Goal: Task Accomplishment & Management: Manage account settings

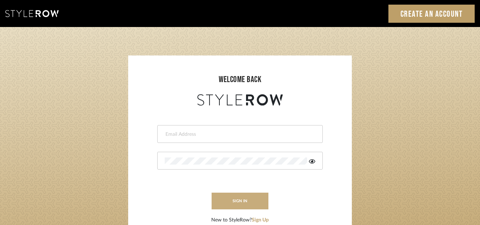
type input "[PERSON_NAME][EMAIL_ADDRESS][DOMAIN_NAME]"
click at [238, 202] on button "sign in" at bounding box center [240, 200] width 57 height 17
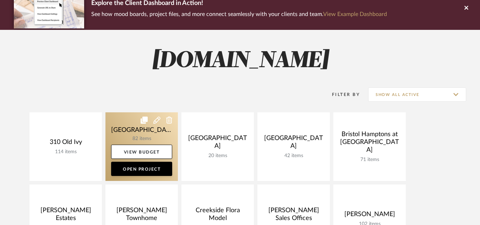
scroll to position [64, 0]
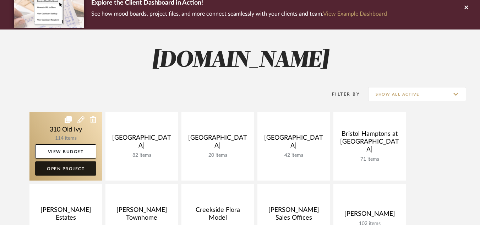
click at [70, 172] on link "Open Project" at bounding box center [65, 168] width 61 height 14
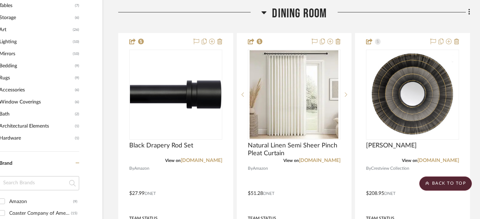
scroll to position [509, 31]
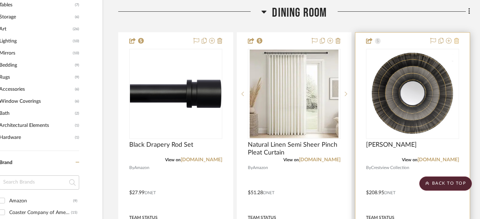
click at [456, 42] on icon at bounding box center [456, 41] width 5 height 6
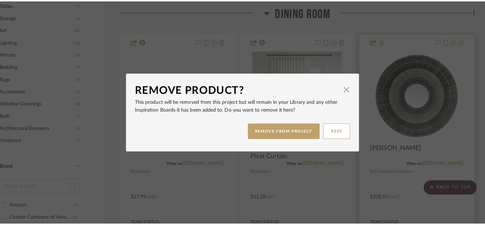
scroll to position [0, 0]
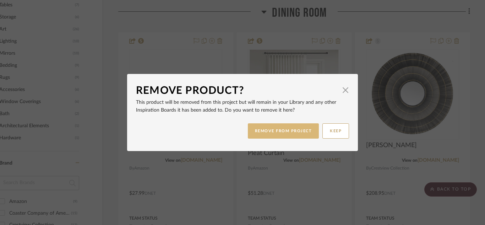
click at [297, 129] on button "REMOVE FROM PROJECT" at bounding box center [283, 130] width 71 height 15
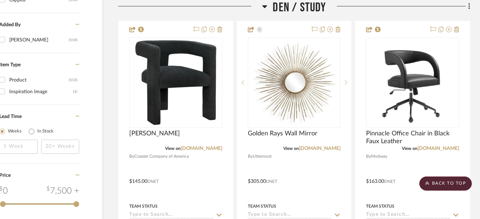
scroll to position [867, 31]
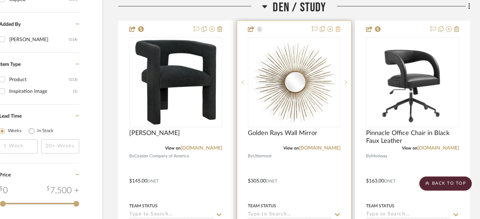
click at [338, 28] on icon at bounding box center [337, 29] width 5 height 6
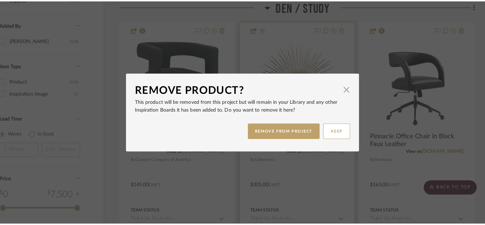
scroll to position [0, 0]
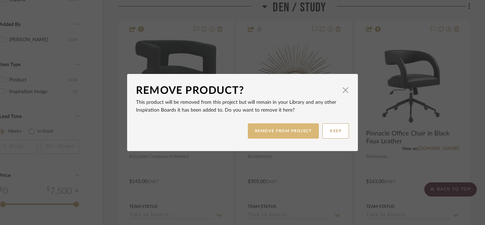
click at [271, 131] on button "REMOVE FROM PROJECT" at bounding box center [283, 130] width 71 height 15
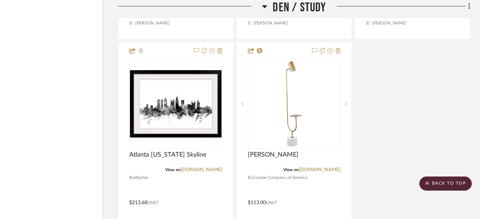
scroll to position [1160, 31]
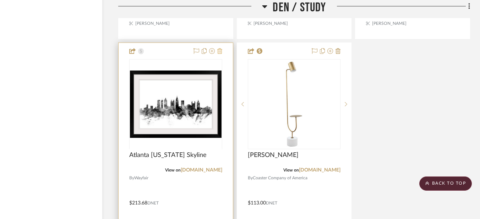
click at [221, 52] on icon at bounding box center [219, 51] width 5 height 6
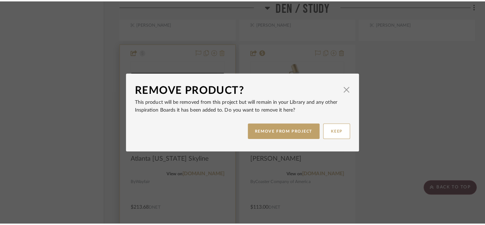
scroll to position [0, 0]
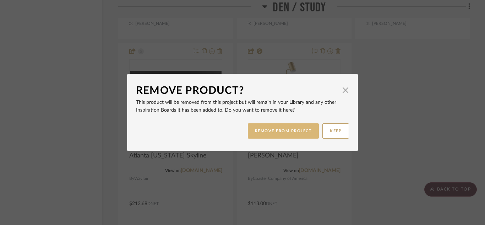
click at [269, 134] on button "REMOVE FROM PROJECT" at bounding box center [283, 130] width 71 height 15
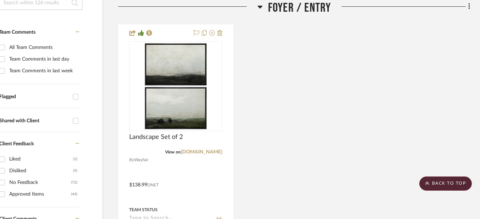
scroll to position [0, 31]
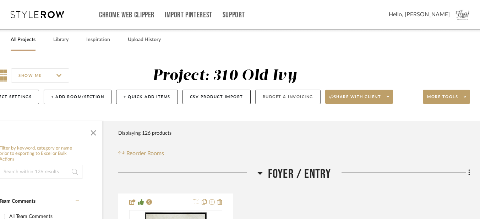
click at [273, 99] on button "Budget & Invoicing" at bounding box center [287, 97] width 65 height 15
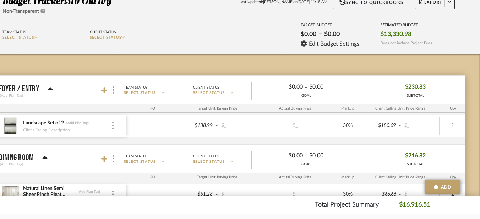
scroll to position [64, 0]
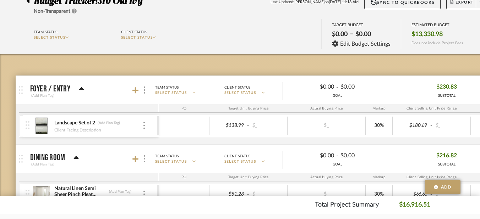
click at [148, 38] on span "SELECT STATUS" at bounding box center [137, 38] width 32 height 4
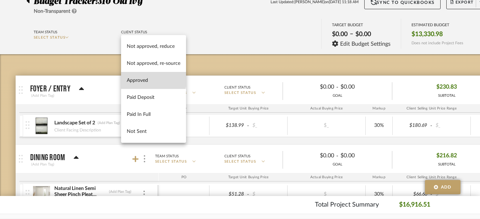
click at [144, 79] on span "Approved" at bounding box center [154, 81] width 54 height 6
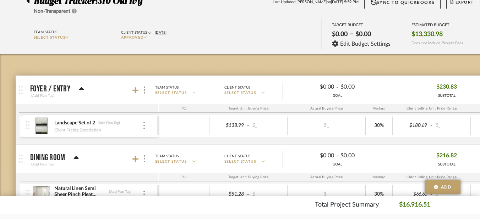
click at [145, 39] on icon at bounding box center [145, 37] width 3 height 4
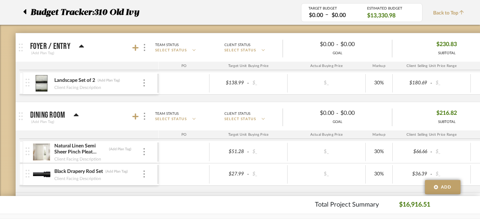
scroll to position [106, 0]
click at [263, 50] on p "SELECT STATUS" at bounding box center [253, 50] width 58 height 5
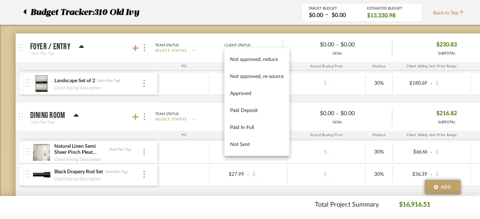
click at [225, 12] on div at bounding box center [240, 109] width 480 height 219
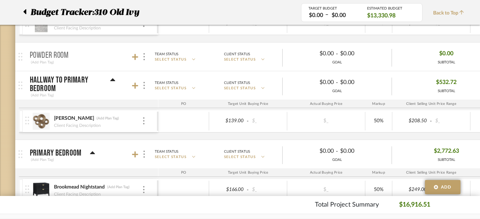
scroll to position [531, 0]
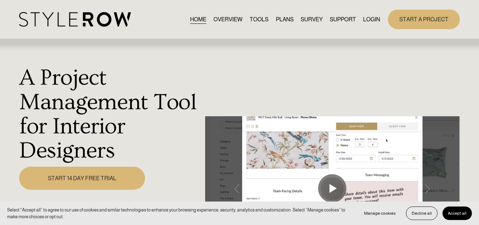
click at [370, 18] on link "LOGIN" at bounding box center [371, 20] width 17 height 10
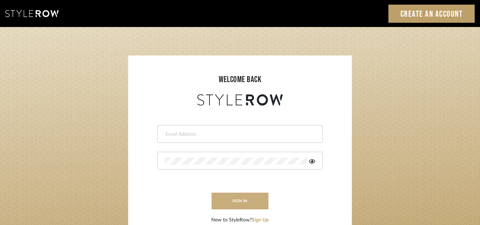
type input "[PERSON_NAME][EMAIL_ADDRESS][DOMAIN_NAME]"
click at [246, 200] on button "sign in" at bounding box center [240, 200] width 57 height 17
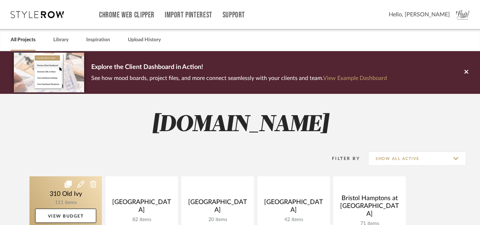
click at [59, 195] on link at bounding box center [65, 210] width 72 height 68
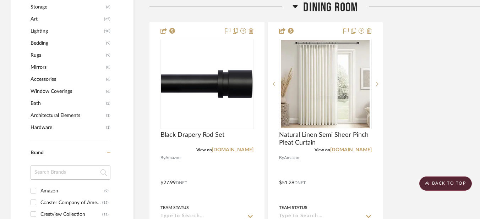
scroll to position [530, 0]
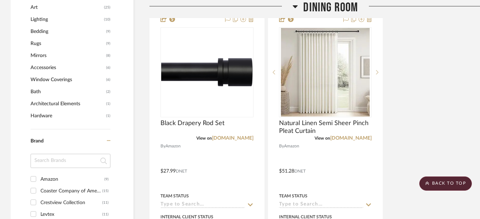
drag, startPoint x: 474, startPoint y: 1, endPoint x: 138, endPoint y: 133, distance: 361.6
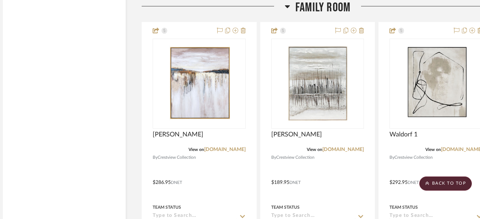
scroll to position [1527, 8]
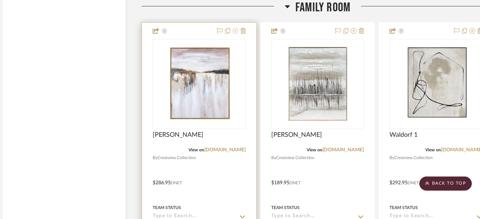
click at [235, 31] on icon at bounding box center [235, 31] width 6 height 6
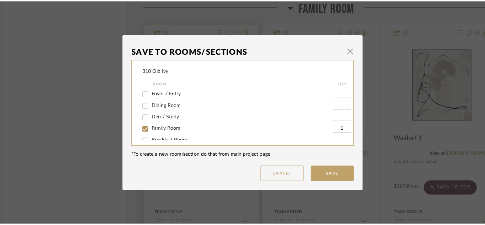
scroll to position [0, 0]
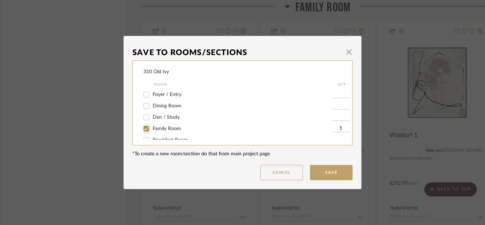
click at [145, 128] on input "Family Room" at bounding box center [146, 128] width 11 height 11
checkbox input "false"
click at [340, 171] on button "Save" at bounding box center [331, 172] width 43 height 15
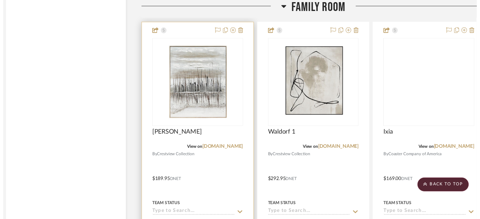
scroll to position [1527, 8]
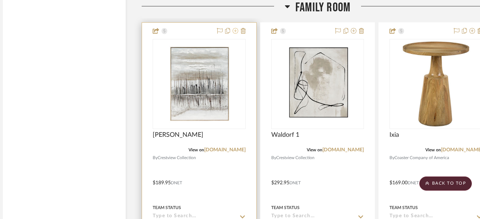
click at [234, 31] on icon at bounding box center [235, 31] width 6 height 6
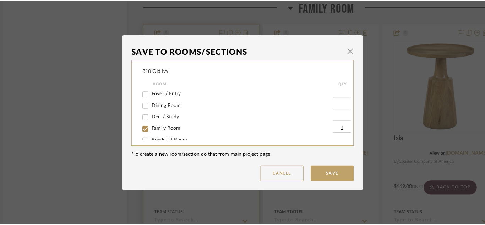
scroll to position [0, 0]
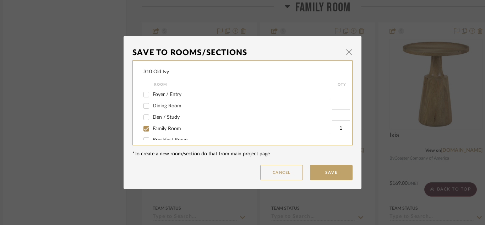
click at [158, 132] on div "Family Room" at bounding box center [237, 128] width 188 height 11
click at [153, 126] on span "Family Room" at bounding box center [167, 128] width 28 height 5
click at [152, 126] on input "Family Room" at bounding box center [146, 128] width 11 height 11
checkbox input "false"
click at [319, 173] on button "Save" at bounding box center [331, 172] width 43 height 15
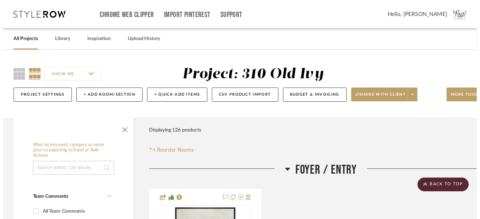
scroll to position [1527, 8]
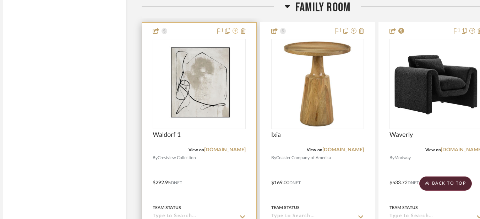
click at [234, 33] on icon at bounding box center [235, 31] width 6 height 6
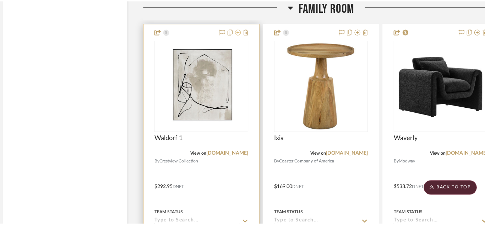
scroll to position [0, 0]
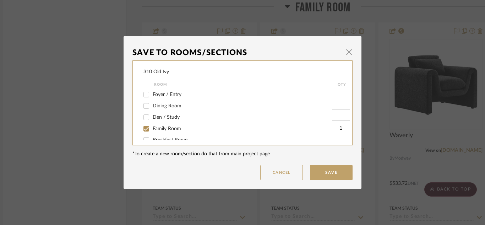
click at [155, 125] on div "Family Room" at bounding box center [237, 128] width 188 height 11
click at [155, 126] on span "Family Room" at bounding box center [167, 128] width 28 height 5
click at [152, 126] on input "Family Room" at bounding box center [146, 128] width 11 height 11
checkbox input "false"
click at [325, 175] on button "Save" at bounding box center [331, 172] width 43 height 15
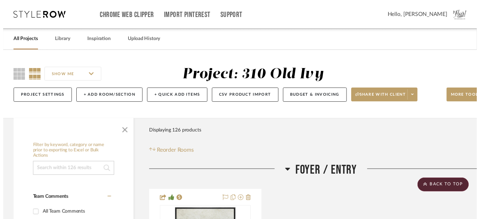
scroll to position [1527, 8]
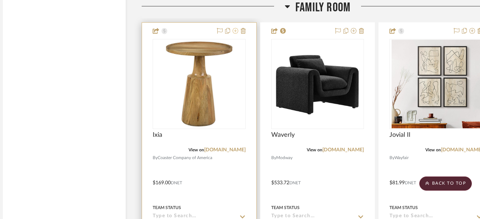
click at [234, 31] on icon at bounding box center [235, 31] width 6 height 6
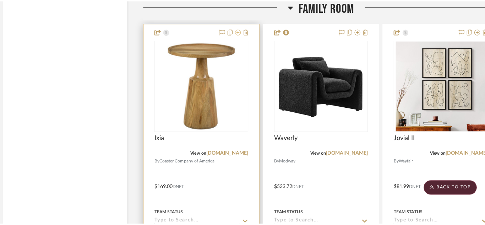
scroll to position [0, 0]
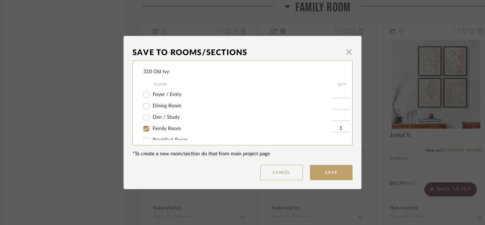
click at [164, 127] on span "Family Room" at bounding box center [167, 128] width 28 height 5
click at [152, 127] on input "Family Room" at bounding box center [146, 128] width 11 height 11
checkbox input "false"
click at [328, 170] on button "Save" at bounding box center [331, 172] width 43 height 15
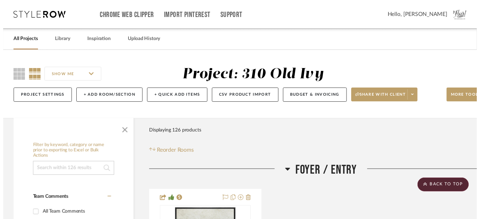
scroll to position [1527, 8]
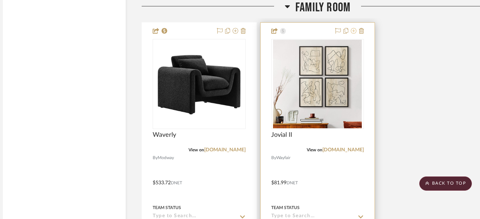
click at [354, 33] on icon at bounding box center [354, 31] width 6 height 6
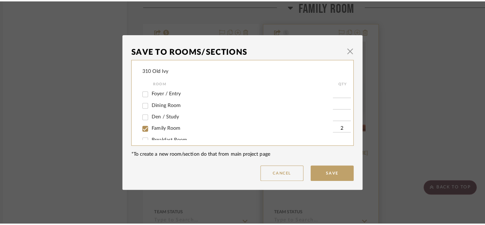
scroll to position [0, 0]
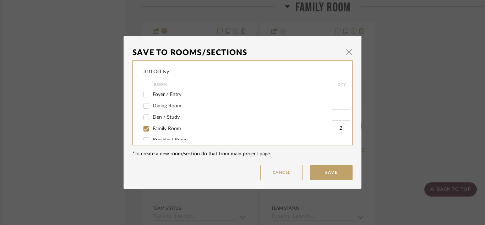
click at [166, 127] on span "Family Room" at bounding box center [167, 128] width 28 height 5
click at [152, 127] on input "Family Room" at bounding box center [146, 128] width 11 height 11
checkbox input "false"
click at [334, 167] on button "Save" at bounding box center [331, 172] width 43 height 15
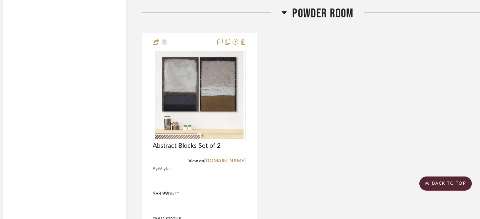
scroll to position [2210, 8]
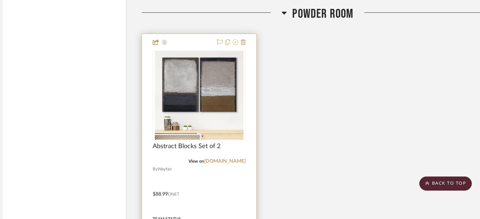
click at [233, 43] on icon at bounding box center [235, 42] width 6 height 6
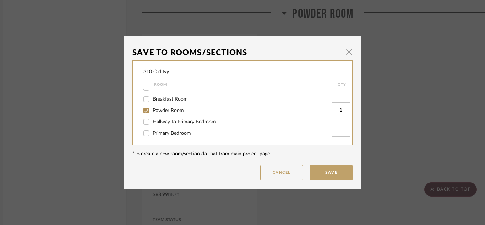
scroll to position [40, 0]
click at [166, 110] on span "Powder Room" at bounding box center [168, 110] width 31 height 5
click at [152, 110] on input "Powder Room" at bounding box center [146, 110] width 11 height 11
checkbox input "false"
click at [334, 169] on button "Save" at bounding box center [331, 172] width 43 height 15
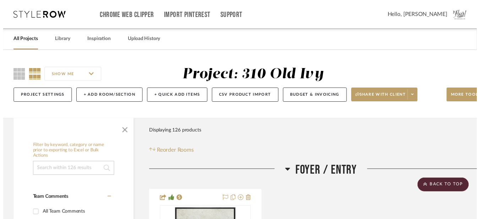
scroll to position [2210, 8]
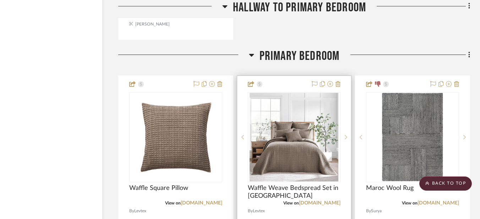
scroll to position [2582, 31]
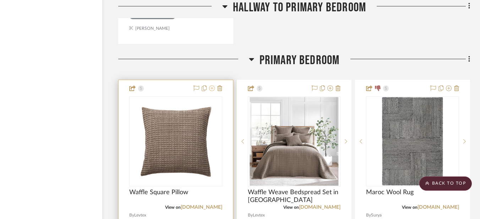
click at [210, 89] on icon at bounding box center [212, 89] width 6 height 6
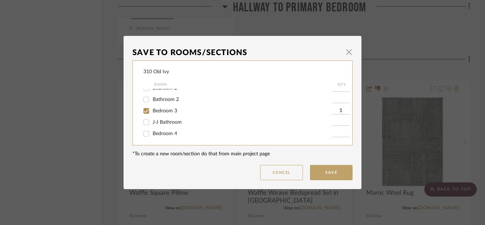
scroll to position [120, 0]
click at [146, 111] on input "Bedroom 3" at bounding box center [146, 110] width 11 height 11
checkbox input "false"
click at [341, 174] on button "Save" at bounding box center [331, 172] width 43 height 15
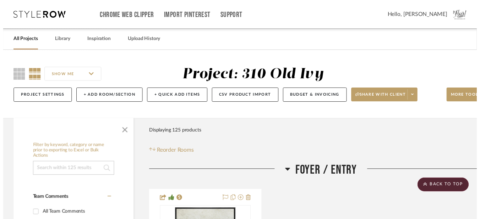
scroll to position [2582, 31]
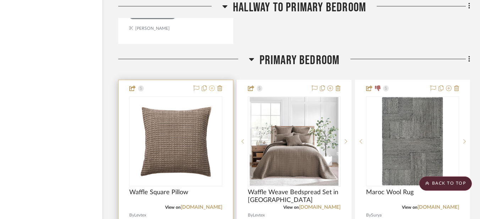
click at [210, 88] on icon at bounding box center [212, 89] width 6 height 6
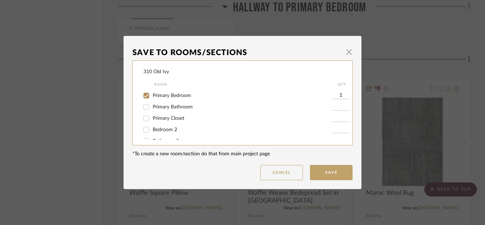
scroll to position [66, 0]
click at [142, 108] on input "Primary Bedroom" at bounding box center [146, 107] width 11 height 11
checkbox input "false"
click at [334, 167] on button "Save" at bounding box center [331, 172] width 43 height 15
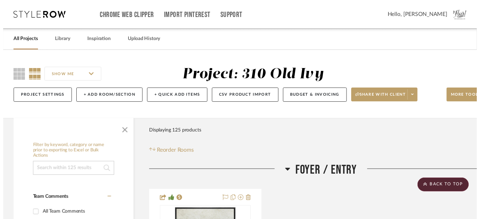
scroll to position [2582, 31]
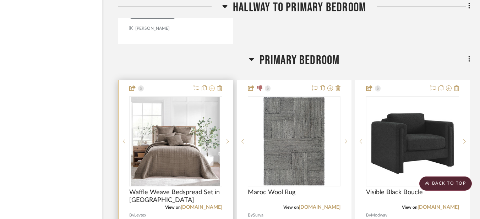
click at [210, 88] on icon at bounding box center [212, 89] width 6 height 6
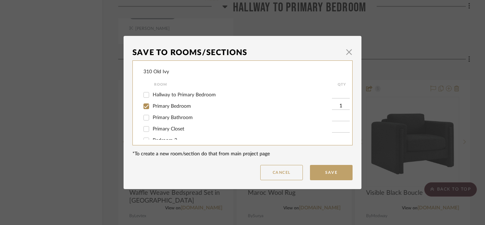
scroll to position [68, 0]
click at [142, 105] on input "Primary Bedroom" at bounding box center [146, 105] width 11 height 11
checkbox input "false"
click at [332, 167] on button "Save" at bounding box center [331, 172] width 43 height 15
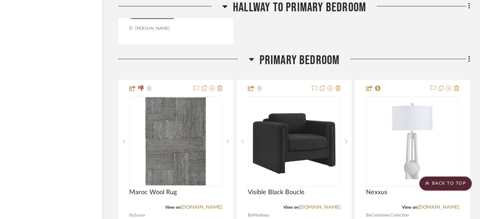
scroll to position [2636, 31]
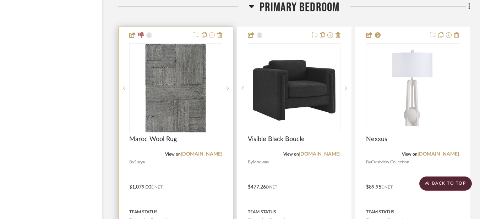
click at [212, 37] on icon at bounding box center [212, 35] width 6 height 6
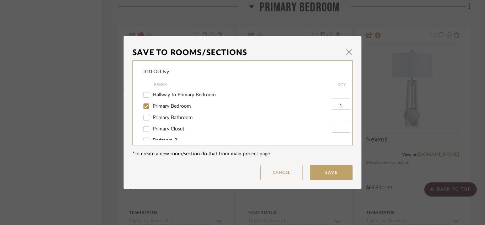
scroll to position [68, 0]
click at [143, 106] on input "Primary Bedroom" at bounding box center [146, 105] width 11 height 11
checkbox input "false"
click at [325, 167] on button "Save" at bounding box center [331, 172] width 43 height 15
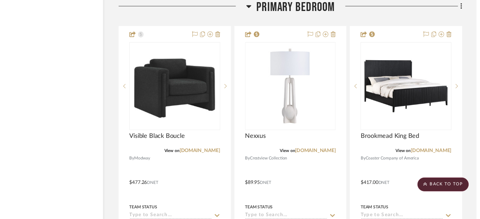
scroll to position [2636, 31]
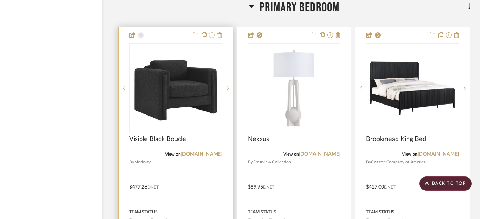
click at [212, 35] on icon at bounding box center [212, 35] width 6 height 6
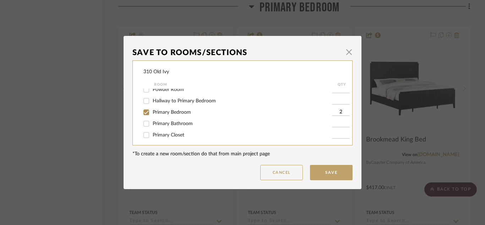
scroll to position [63, 0]
click at [159, 108] on label "Primary Bedroom" at bounding box center [242, 111] width 179 height 6
click at [152, 108] on input "Primary Bedroom" at bounding box center [146, 110] width 11 height 11
checkbox input "false"
click at [323, 168] on button "Save" at bounding box center [331, 172] width 43 height 15
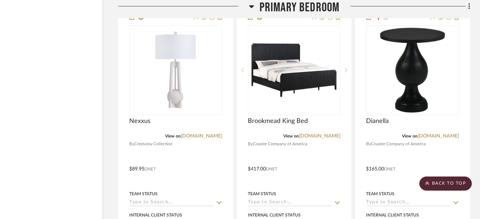
scroll to position [2642, 31]
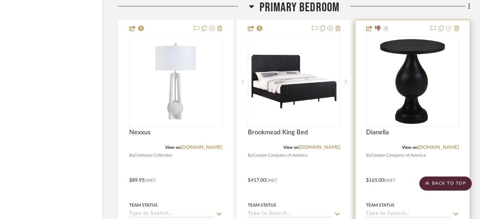
click at [449, 29] on icon at bounding box center [449, 29] width 6 height 6
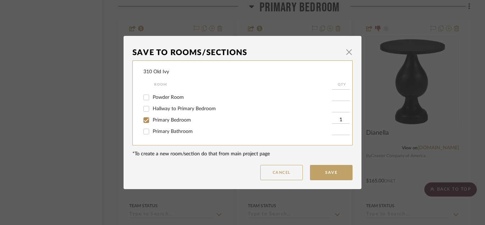
scroll to position [54, 0]
click at [147, 118] on input "Primary Bedroom" at bounding box center [146, 120] width 11 height 11
checkbox input "false"
click at [332, 171] on button "Save" at bounding box center [331, 172] width 43 height 15
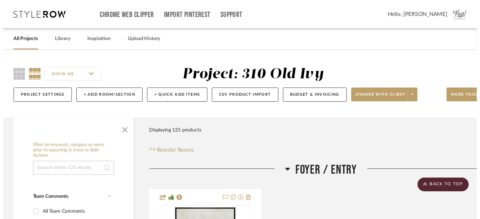
scroll to position [2642, 31]
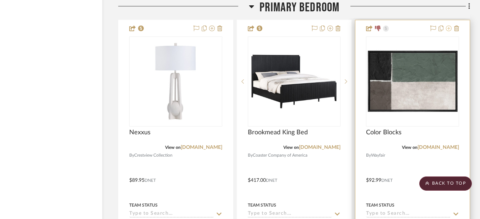
click at [449, 27] on icon at bounding box center [449, 29] width 6 height 6
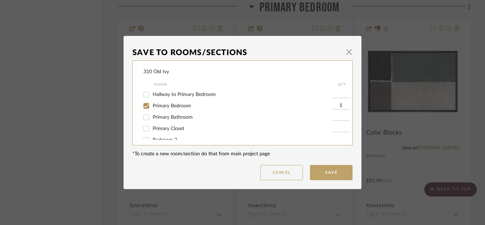
scroll to position [77, 0]
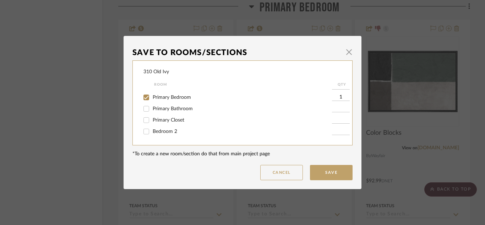
click at [155, 96] on span "Primary Bedroom" at bounding box center [172, 97] width 38 height 5
click at [152, 96] on input "Primary Bedroom" at bounding box center [146, 97] width 11 height 11
checkbox input "false"
click at [323, 178] on button "Save" at bounding box center [331, 172] width 43 height 15
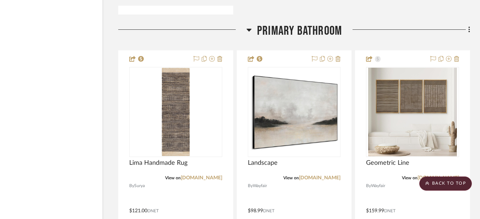
scroll to position [3274, 31]
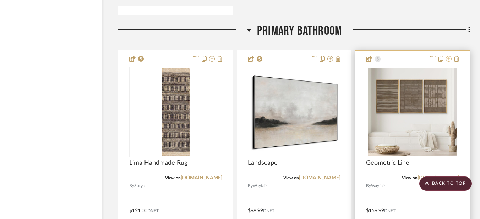
click at [448, 58] on icon at bounding box center [449, 59] width 6 height 6
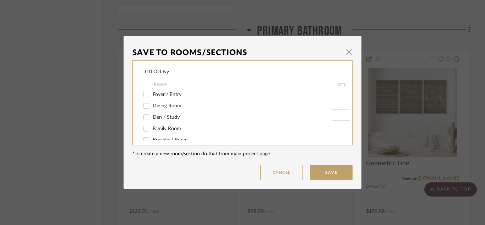
scroll to position [91, 0]
click at [165, 94] on span "Primary Bathroom" at bounding box center [173, 94] width 40 height 5
click at [152, 94] on input "Primary Bathroom" at bounding box center [146, 93] width 11 height 11
checkbox input "false"
click at [333, 172] on button "Save" at bounding box center [331, 172] width 43 height 15
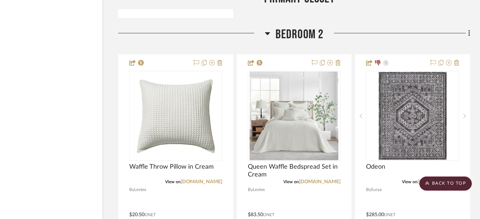
scroll to position [3964, 31]
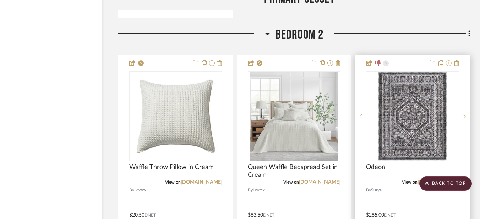
click at [449, 63] on icon at bounding box center [449, 63] width 6 height 6
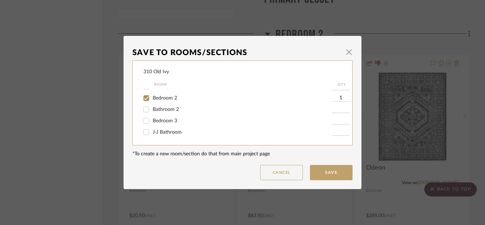
scroll to position [95, 0]
click at [143, 113] on input "Bedroom 2" at bounding box center [146, 112] width 11 height 11
checkbox input "false"
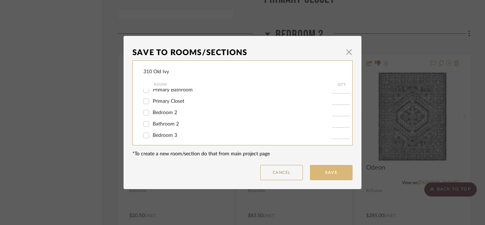
click at [320, 170] on button "Save" at bounding box center [331, 172] width 43 height 15
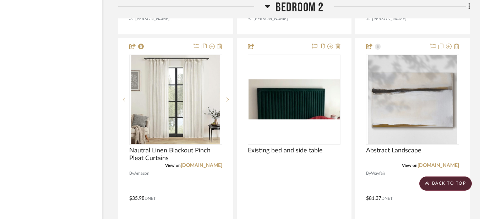
scroll to position [4296, 31]
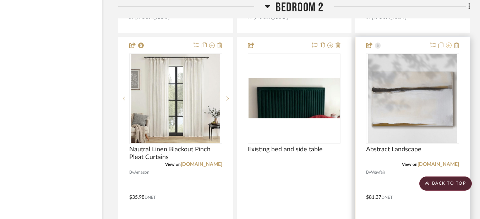
click at [449, 46] on icon at bounding box center [449, 46] width 6 height 6
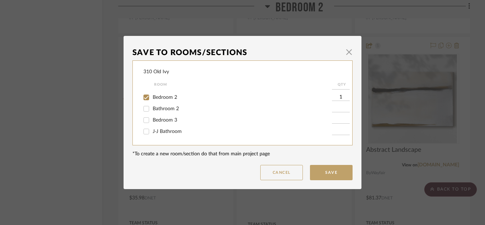
scroll to position [110, 0]
click at [147, 98] on input "Bedroom 2" at bounding box center [146, 97] width 11 height 11
checkbox input "false"
click at [320, 170] on button "Save" at bounding box center [331, 172] width 43 height 15
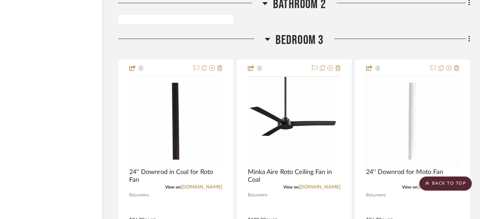
scroll to position [5636, 31]
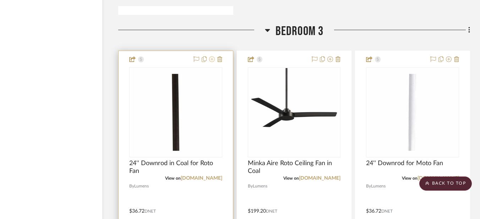
click at [211, 61] on icon at bounding box center [212, 59] width 6 height 6
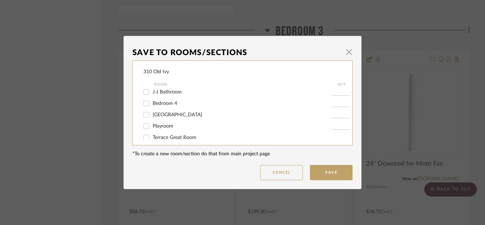
scroll to position [118, 0]
click at [143, 110] on input "Bedroom 3" at bounding box center [146, 112] width 11 height 11
checkbox input "false"
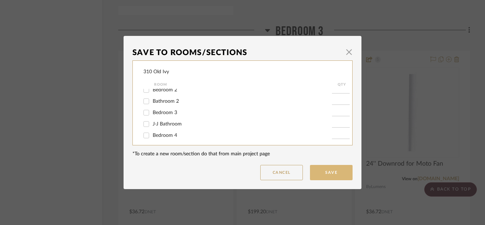
click at [318, 165] on button "Save" at bounding box center [331, 172] width 43 height 15
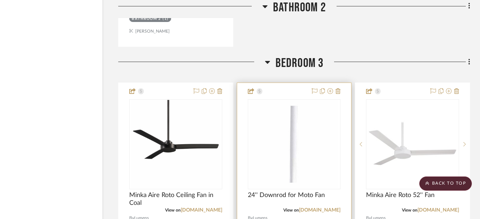
scroll to position [5604, 31]
click at [331, 91] on icon at bounding box center [330, 91] width 6 height 6
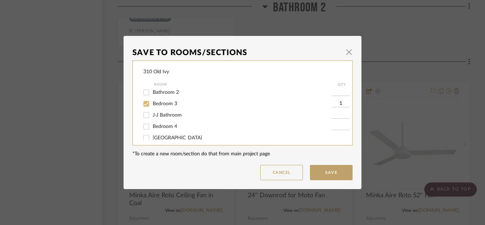
scroll to position [127, 0]
click at [143, 103] on input "Bedroom 3" at bounding box center [146, 103] width 11 height 11
checkbox input "false"
click at [330, 176] on button "Save" at bounding box center [331, 172] width 43 height 15
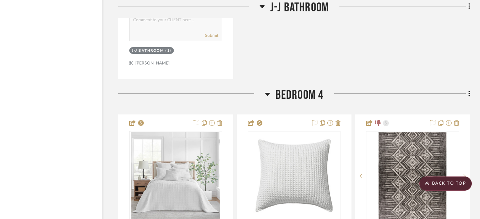
scroll to position [7295, 31]
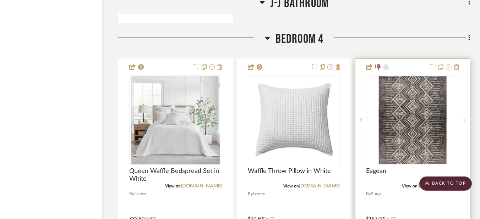
click at [450, 66] on icon at bounding box center [449, 67] width 6 height 6
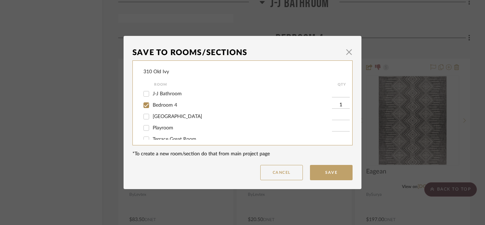
scroll to position [146, 0]
click at [148, 108] on input "Bedroom 4" at bounding box center [146, 106] width 11 height 11
checkbox input "false"
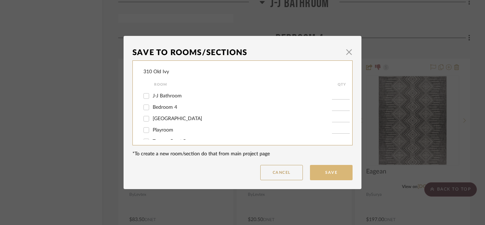
click at [329, 176] on button "Save" at bounding box center [331, 172] width 43 height 15
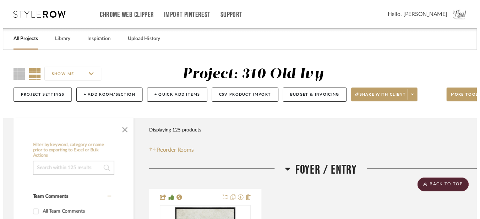
scroll to position [7295, 31]
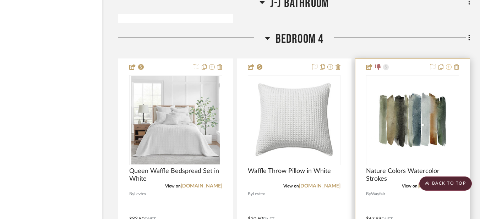
click at [450, 67] on icon at bounding box center [449, 67] width 6 height 6
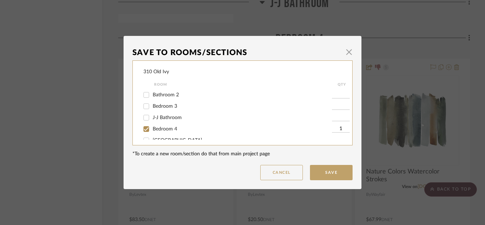
scroll to position [124, 0]
click at [144, 129] on input "Bedroom 4" at bounding box center [146, 128] width 11 height 11
checkbox input "false"
click at [333, 169] on button "Save" at bounding box center [331, 172] width 43 height 15
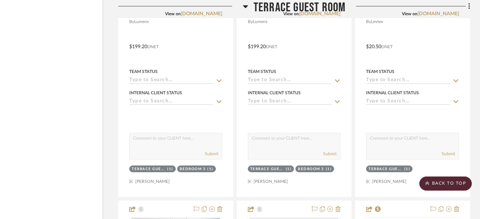
scroll to position [10351, 31]
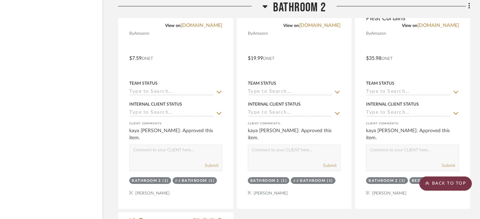
click at [447, 181] on scroll-to-top-button "BACK TO TOP" at bounding box center [445, 184] width 53 height 14
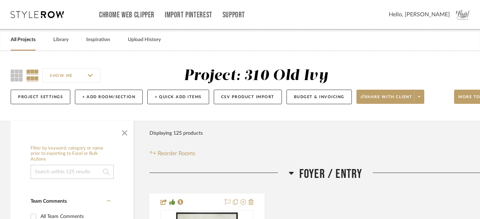
scroll to position [0, 31]
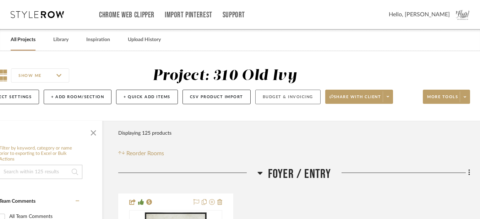
click at [287, 98] on button "Budget & Invoicing" at bounding box center [287, 97] width 65 height 15
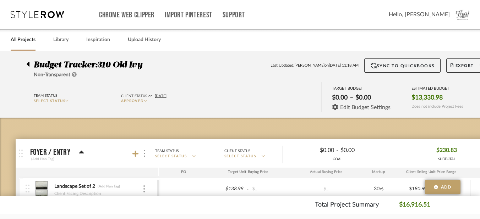
click at [350, 108] on span "Edit Budget Settings" at bounding box center [365, 107] width 50 height 6
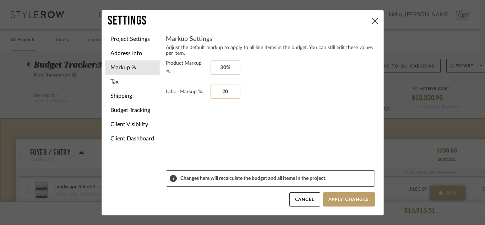
click at [215, 90] on input "20" at bounding box center [225, 91] width 30 height 14
type input "0%"
click at [233, 134] on form "Product Markup %: 30% Labor Markup %: 0%" at bounding box center [270, 114] width 209 height 111
click at [117, 100] on li "Shipping" at bounding box center [132, 96] width 55 height 14
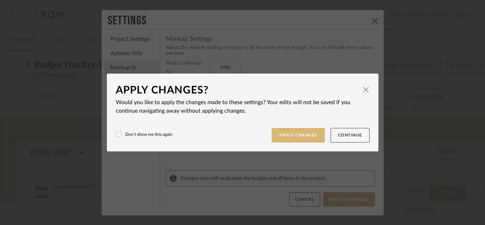
click at [292, 135] on button "Apply Changes" at bounding box center [297, 135] width 53 height 15
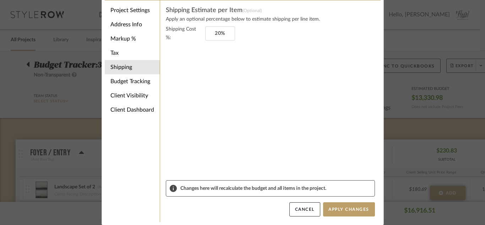
click at [326, 99] on sr-form-field "Shipping Cost %: 20%" at bounding box center [270, 102] width 209 height 155
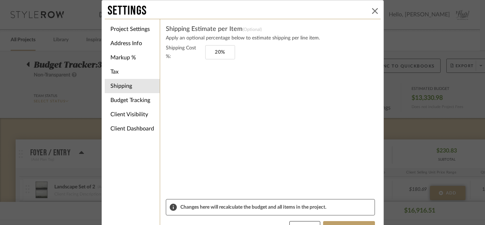
click at [372, 12] on icon at bounding box center [375, 11] width 6 height 6
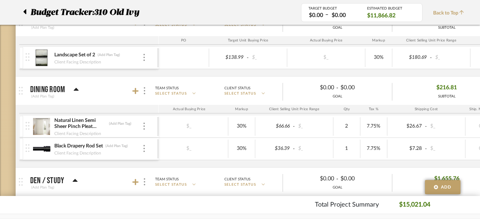
scroll to position [0, 137]
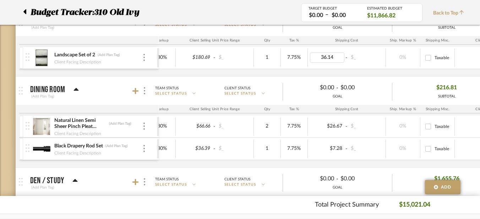
type input "0"
click at [217, 17] on div "Budget Tracker: 310 Old Ivy" at bounding box center [156, 12] width 289 height 13
type input "36"
click at [277, 35] on mat-expansion-panel-header "Foyer / Entry (Add Plan Tag) Team Status SELECT STATUS Client Status SELECT STA…" at bounding box center [256, 22] width 480 height 28
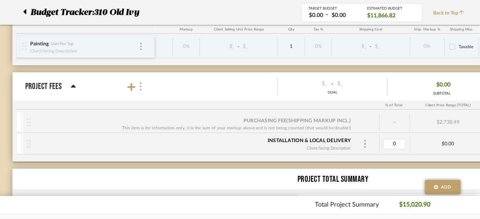
type input "0%"
click at [444, 144] on div "$0.00" at bounding box center [448, 144] width 76 height 6
click at [444, 145] on div "$0.00" at bounding box center [448, 144] width 76 height 6
click at [449, 145] on div "$0.00" at bounding box center [448, 144] width 76 height 6
type input "10"
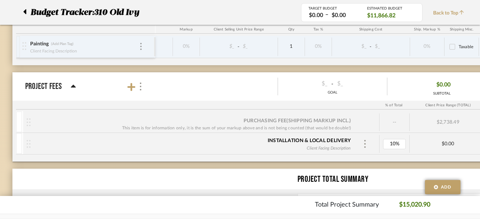
click at [412, 145] on div "$0.00" at bounding box center [448, 144] width 76 height 6
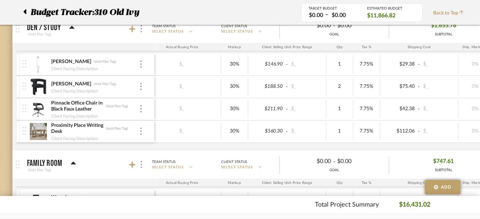
scroll to position [0, 141]
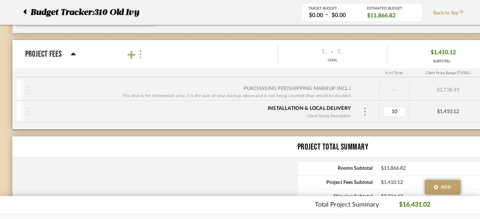
type input "0"
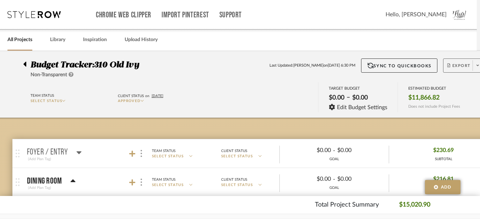
click at [448, 63] on span "Export" at bounding box center [458, 68] width 23 height 11
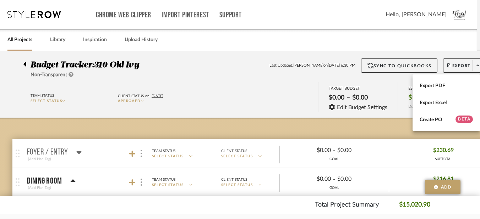
click at [273, 90] on div at bounding box center [240, 109] width 480 height 219
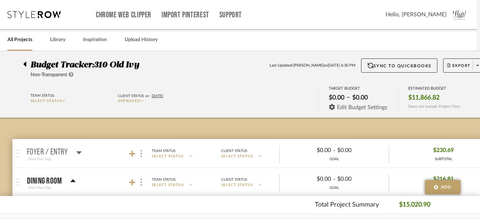
click at [357, 104] on span "Edit Budget Settings" at bounding box center [362, 107] width 50 height 6
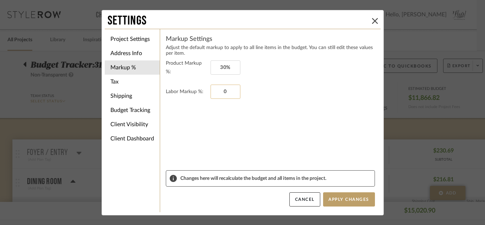
click at [215, 87] on input "0" at bounding box center [225, 91] width 30 height 14
type input "0%"
click at [109, 78] on li "Tax" at bounding box center [132, 82] width 55 height 14
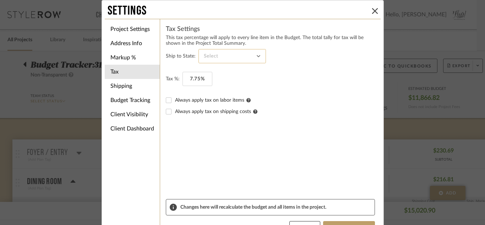
click at [226, 55] on input at bounding box center [231, 56] width 67 height 14
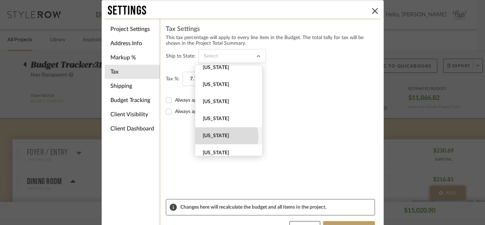
click at [224, 137] on span "Georgia" at bounding box center [230, 136] width 54 height 6
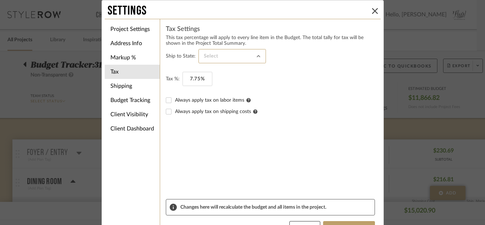
type input "Georgia"
click at [165, 100] on input "Always apply tax on labor items" at bounding box center [168, 99] width 11 height 11
checkbox input "true"
click at [168, 113] on input "Always apply tax on shipping costs" at bounding box center [168, 111] width 11 height 11
checkbox input "true"
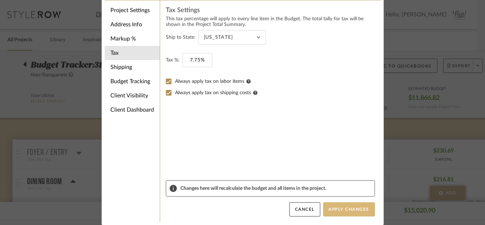
click at [334, 207] on button "Apply Changes" at bounding box center [349, 209] width 52 height 14
click at [422, 74] on div "Settings Project Settings Address Info Markup % Tax Shipping Budget Tracking Cl…" at bounding box center [242, 112] width 485 height 225
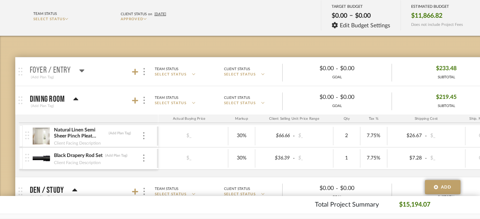
checkbox input "true"
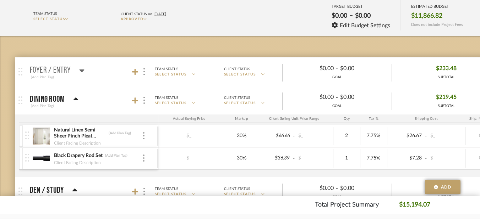
checkbox input "true"
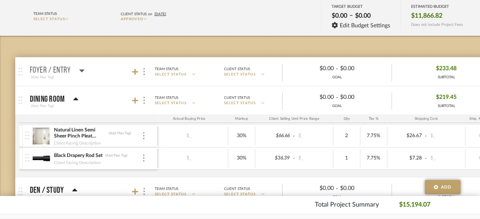
checkbox input "true"
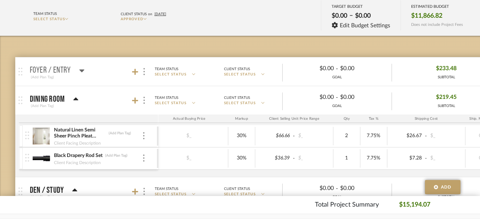
checkbox input "true"
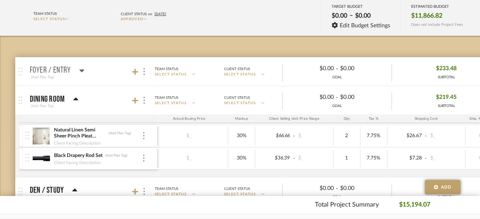
checkbox input "true"
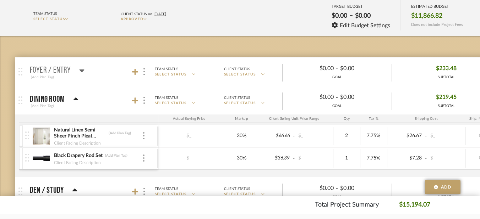
checkbox input "true"
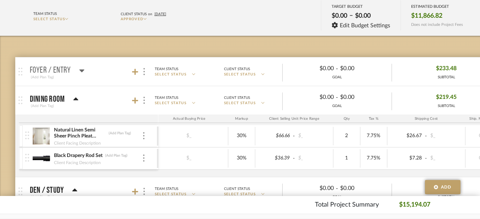
checkbox input "true"
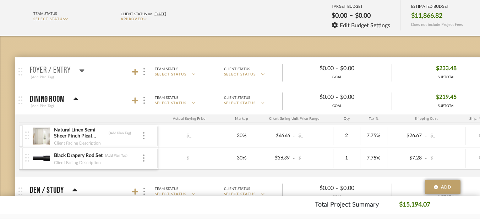
checkbox input "true"
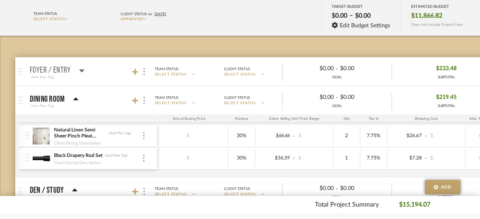
checkbox input "true"
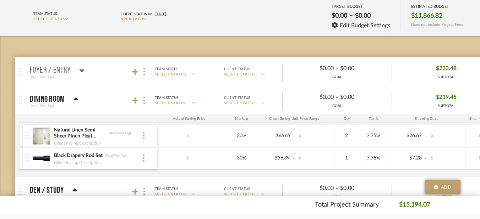
checkbox input "true"
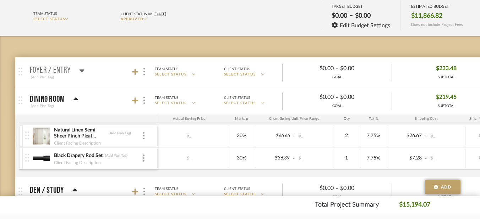
checkbox input "true"
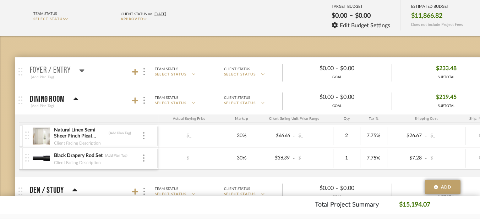
checkbox input "true"
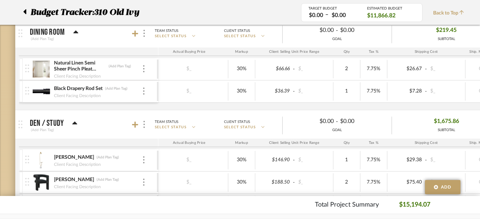
scroll to position [0, 257]
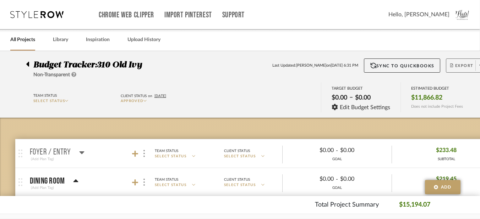
click at [455, 64] on span "Export" at bounding box center [461, 68] width 23 height 11
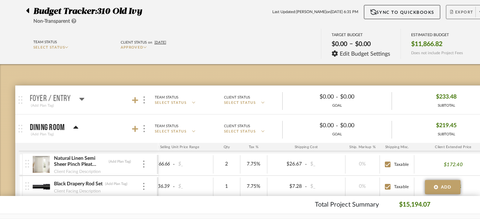
scroll to position [53, 0]
click at [458, 15] on span "Export" at bounding box center [461, 15] width 23 height 11
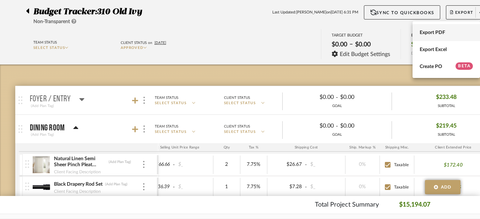
click at [438, 33] on span "Export PDF" at bounding box center [445, 33] width 53 height 6
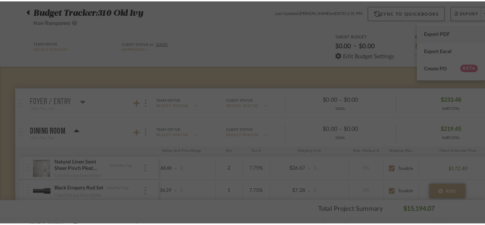
scroll to position [0, 96]
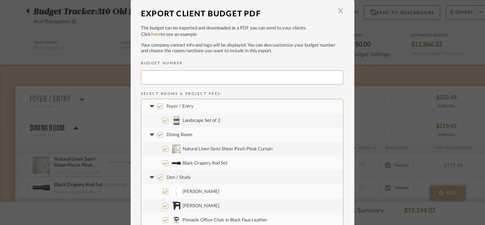
type input "OLDIVY-003"
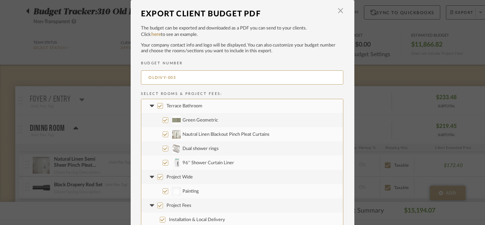
scroll to position [42, 0]
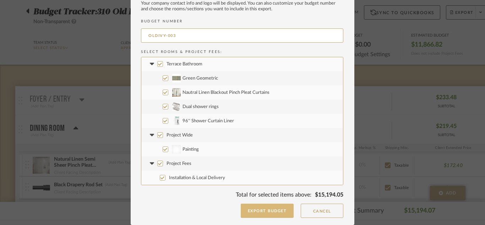
click at [266, 211] on button "Export Budget" at bounding box center [267, 210] width 53 height 14
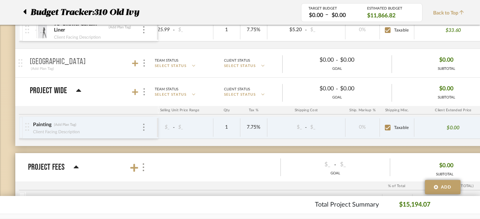
scroll to position [2321, 0]
click at [143, 128] on img at bounding box center [143, 127] width 1 height 7
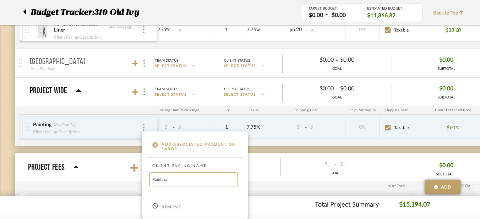
click at [165, 203] on div "Remove" at bounding box center [195, 206] width 106 height 19
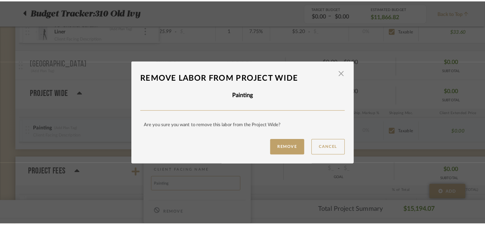
scroll to position [0, 0]
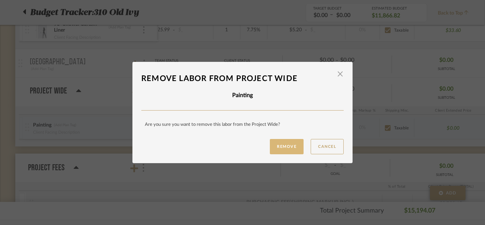
click at [278, 148] on button "Remove" at bounding box center [287, 146] width 34 height 15
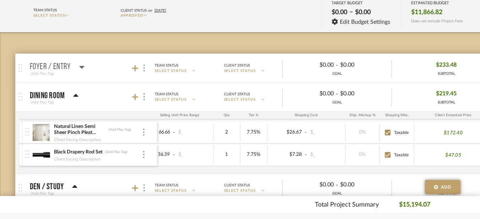
scroll to position [0, 0]
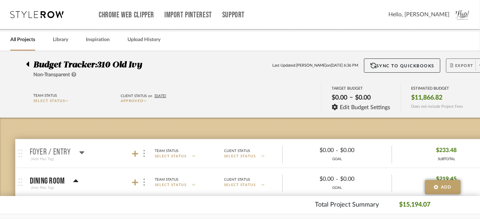
click at [456, 66] on span "Export" at bounding box center [461, 68] width 23 height 11
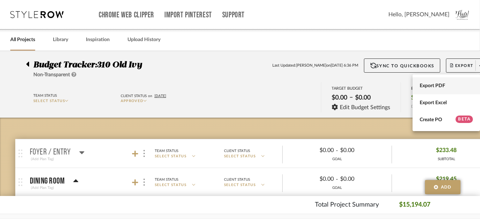
click at [433, 88] on span "Export PDF" at bounding box center [445, 86] width 53 height 6
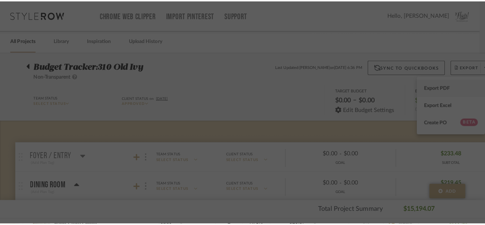
scroll to position [0, 0]
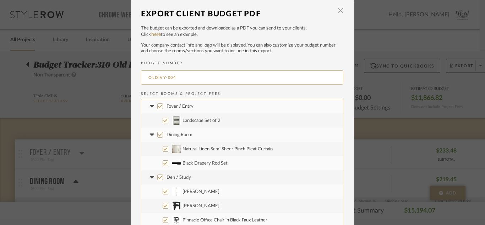
click at [293, 79] on input "OLDIVY-004" at bounding box center [242, 77] width 202 height 14
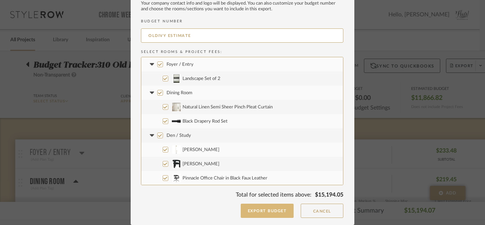
type input "OLDIVY ESTIMATE"
click at [269, 212] on button "Export Budget" at bounding box center [267, 210] width 53 height 14
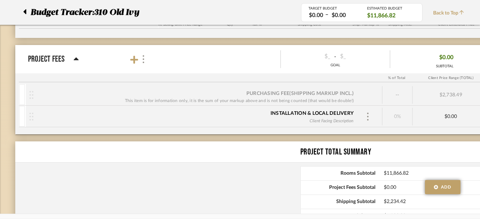
scroll to position [2400, 0]
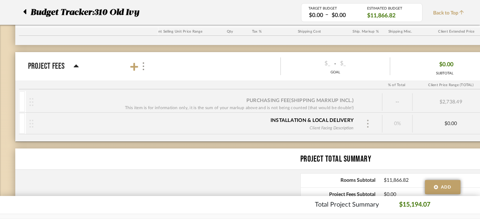
click at [370, 122] on div at bounding box center [367, 124] width 11 height 11
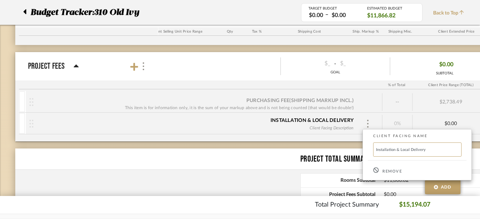
click at [389, 172] on p "Remove" at bounding box center [392, 171] width 20 height 5
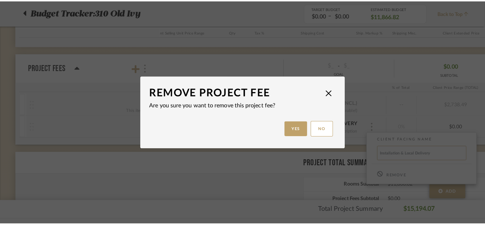
scroll to position [0, 0]
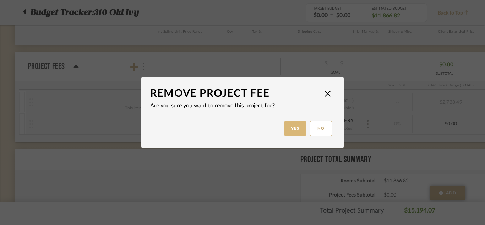
click at [292, 123] on button "Yes" at bounding box center [295, 128] width 23 height 15
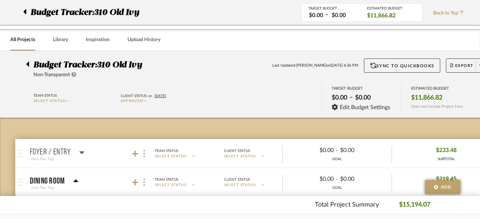
scroll to position [0, 0]
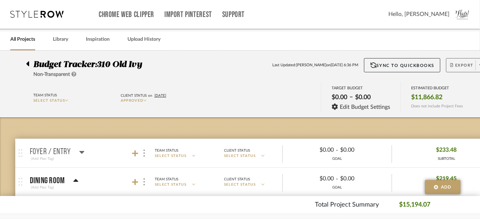
click at [461, 68] on span "Export" at bounding box center [461, 68] width 23 height 11
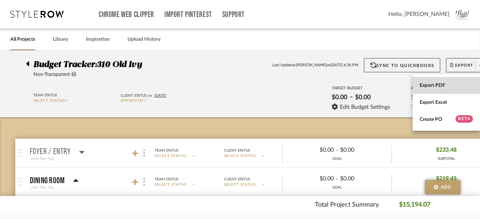
click at [445, 86] on span "Export PDF" at bounding box center [445, 86] width 53 height 6
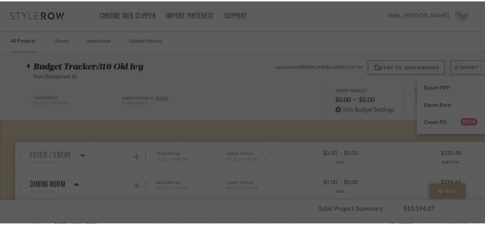
scroll to position [0, 0]
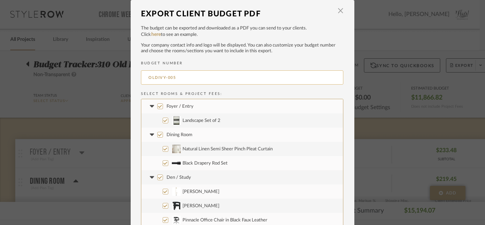
click at [207, 76] on input "OLDIVY-005" at bounding box center [242, 77] width 202 height 14
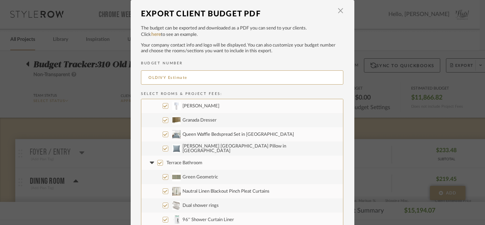
scroll to position [42, 0]
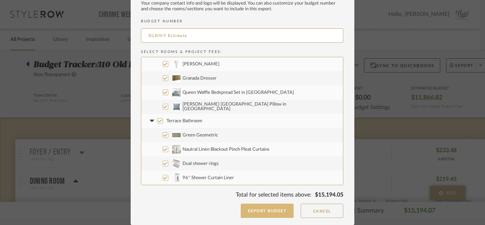
type input "OLDIVY Estimate"
click at [253, 211] on button "Export Budget" at bounding box center [267, 210] width 53 height 14
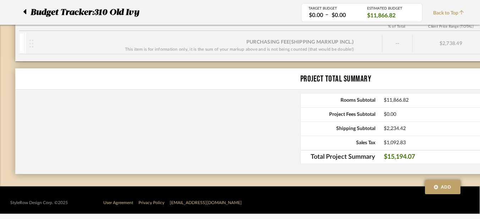
scroll to position [2458, 0]
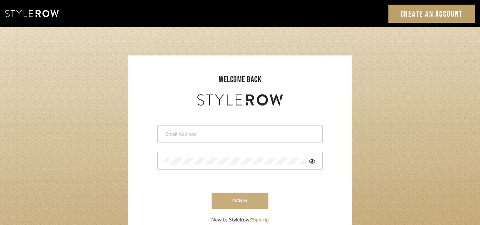
type input "[PERSON_NAME][EMAIL_ADDRESS][DOMAIN_NAME]"
click at [234, 204] on button "sign in" at bounding box center [240, 200] width 57 height 17
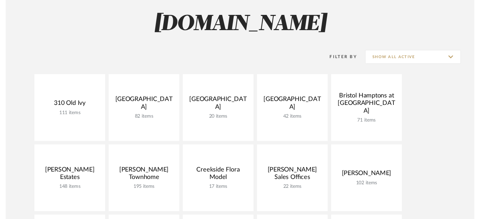
scroll to position [101, 0]
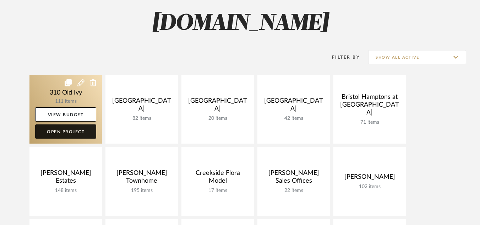
click at [74, 128] on link "Open Project" at bounding box center [65, 131] width 61 height 14
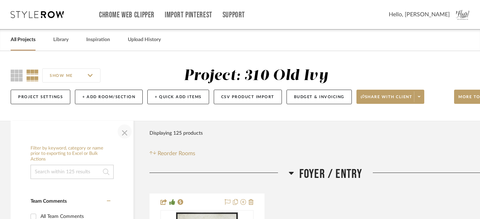
click at [125, 131] on span "button" at bounding box center [124, 131] width 17 height 17
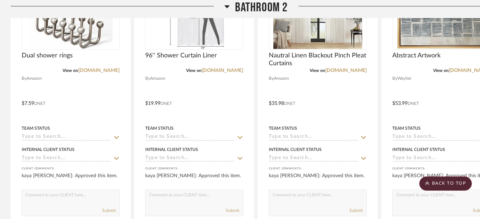
scroll to position [3799, 0]
